Goal: Check status: Check status

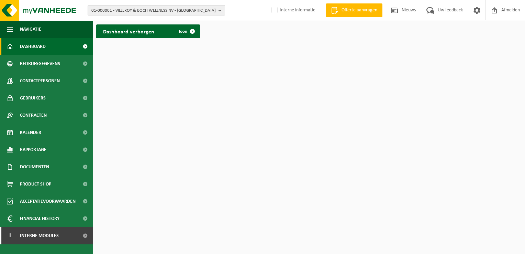
click at [109, 12] on span "01-000001 - VILLEROY & BOCH WELLNESS NV - [GEOGRAPHIC_DATA]" at bounding box center [153, 10] width 124 height 10
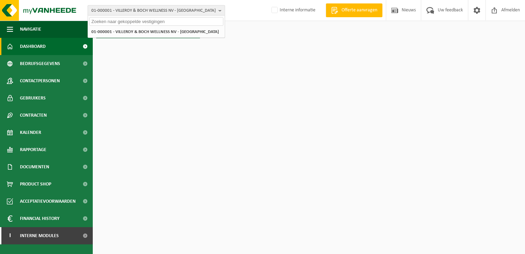
paste input "01-903979"
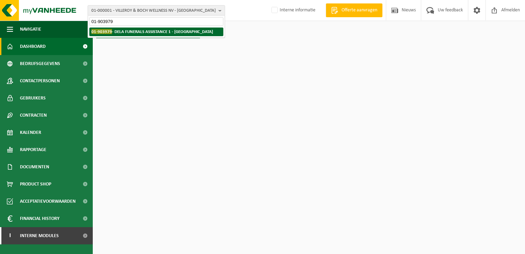
type input "01-903979"
click at [125, 32] on strong "01-903979 - DELA FUNERALS ASSISTANCE 1 - [GEOGRAPHIC_DATA]" at bounding box center [152, 31] width 122 height 5
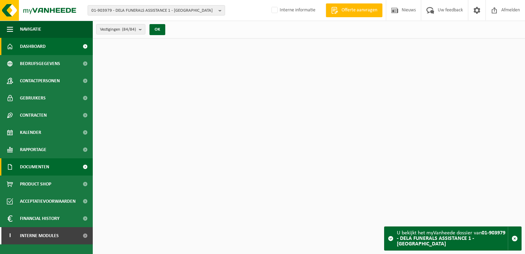
click at [51, 164] on link "Documenten" at bounding box center [46, 166] width 93 height 17
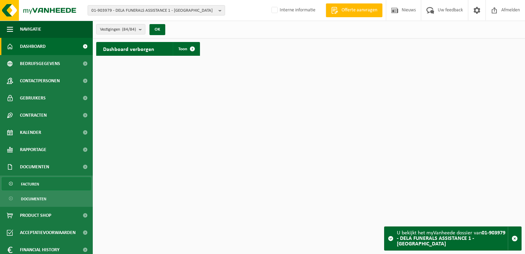
click at [49, 185] on link "Facturen" at bounding box center [46, 183] width 89 height 13
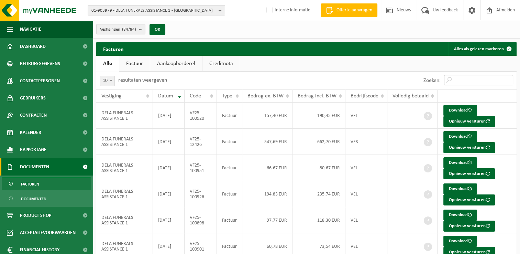
drag, startPoint x: 466, startPoint y: 81, endPoint x: 459, endPoint y: 61, distance: 21.5
click at [466, 81] on input "Zoeken:" at bounding box center [478, 80] width 69 height 10
paste input "VF25-109665"
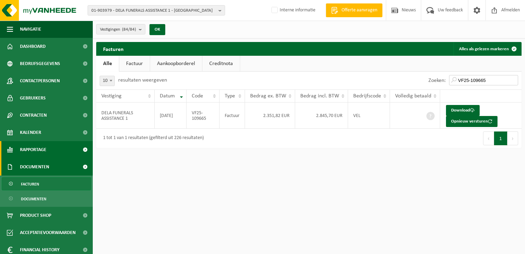
type input "VF25-109665"
